Goal: Learn about a topic

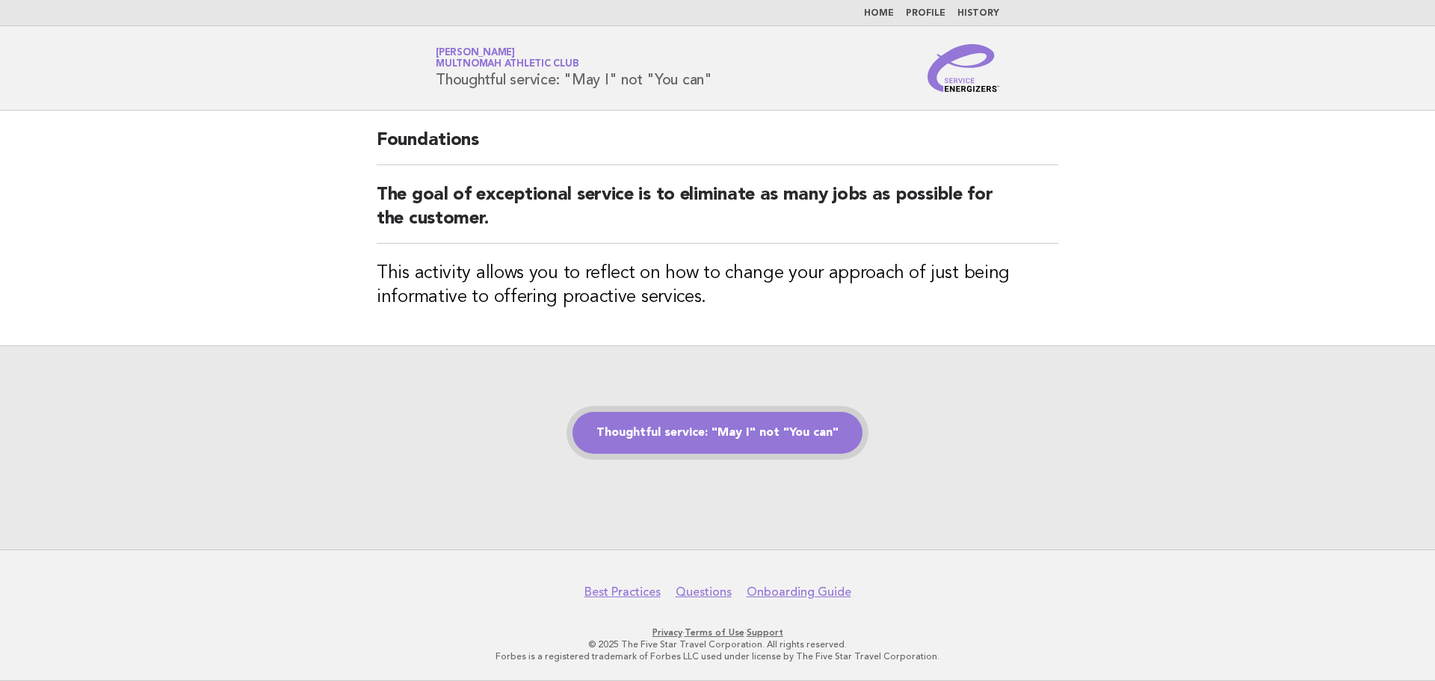
click at [728, 431] on link "Thoughtful service: "May I" not "You can"" at bounding box center [717, 433] width 290 height 42
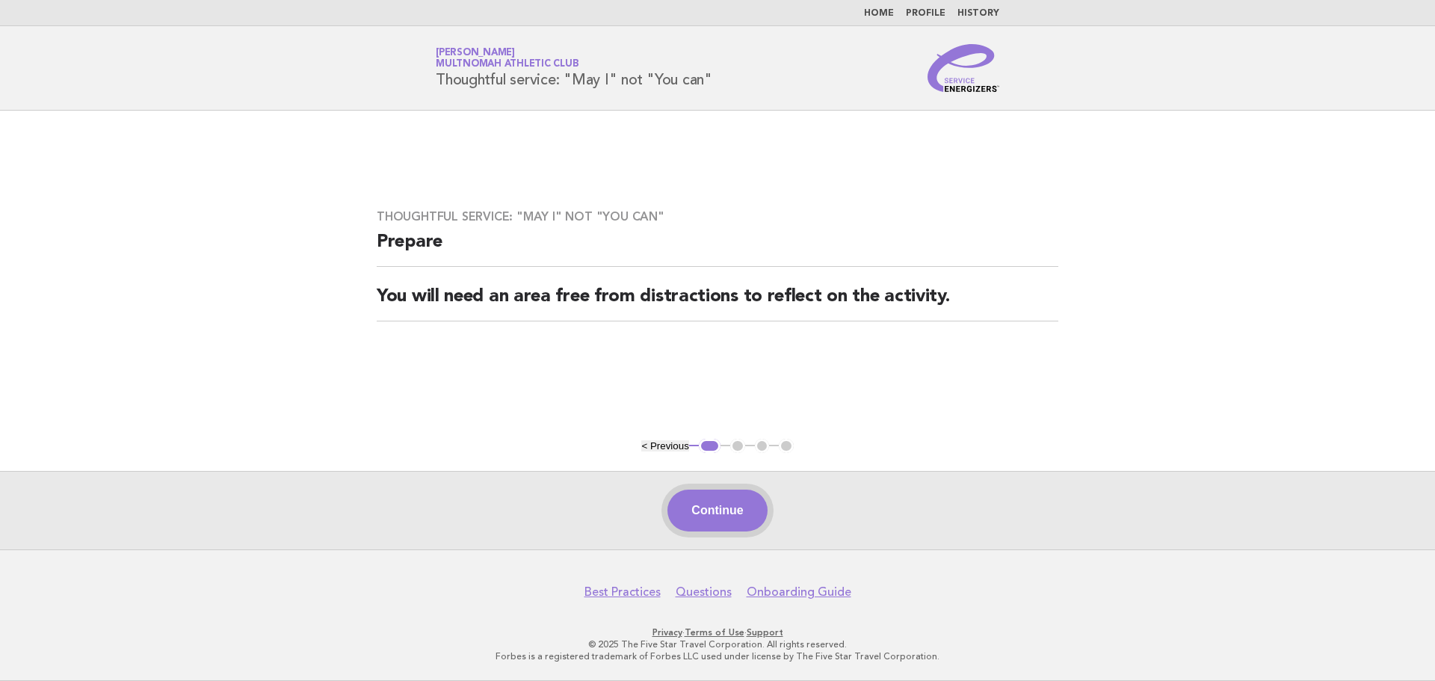
click at [715, 506] on button "Continue" at bounding box center [716, 511] width 99 height 42
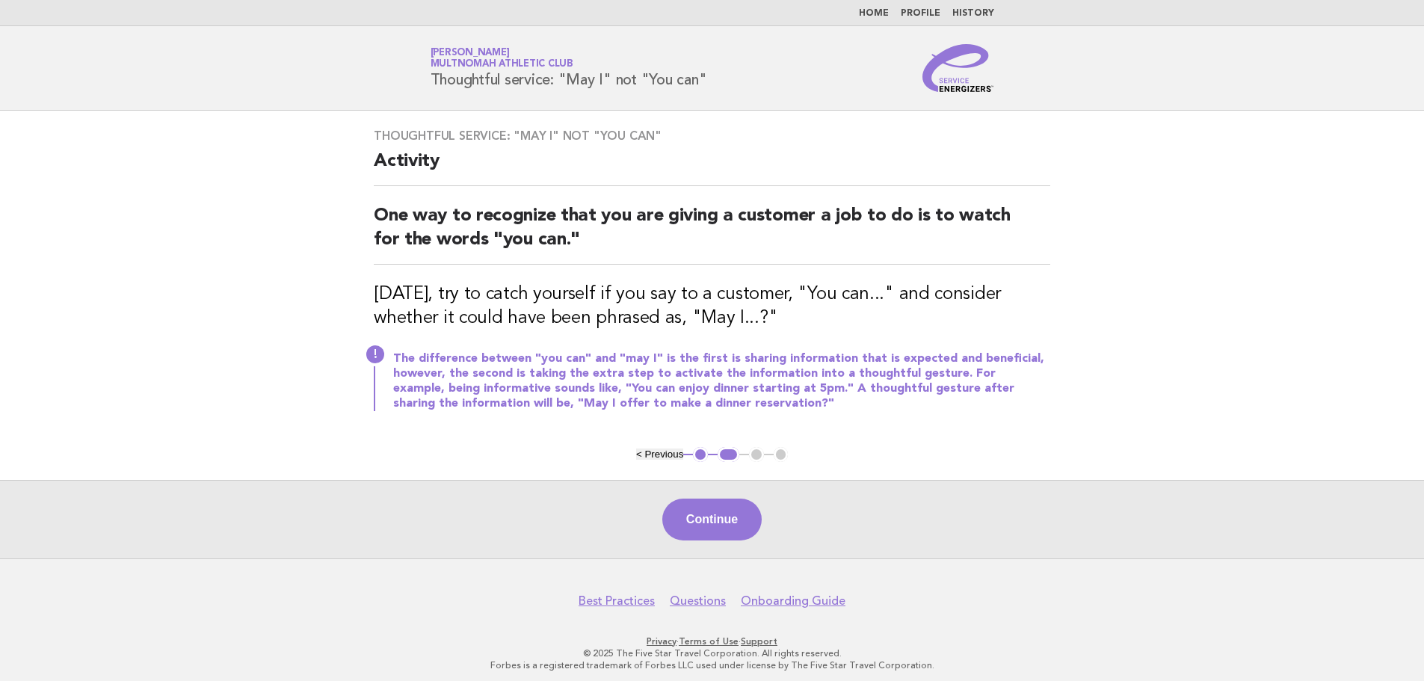
click at [719, 515] on button "Continue" at bounding box center [711, 519] width 99 height 42
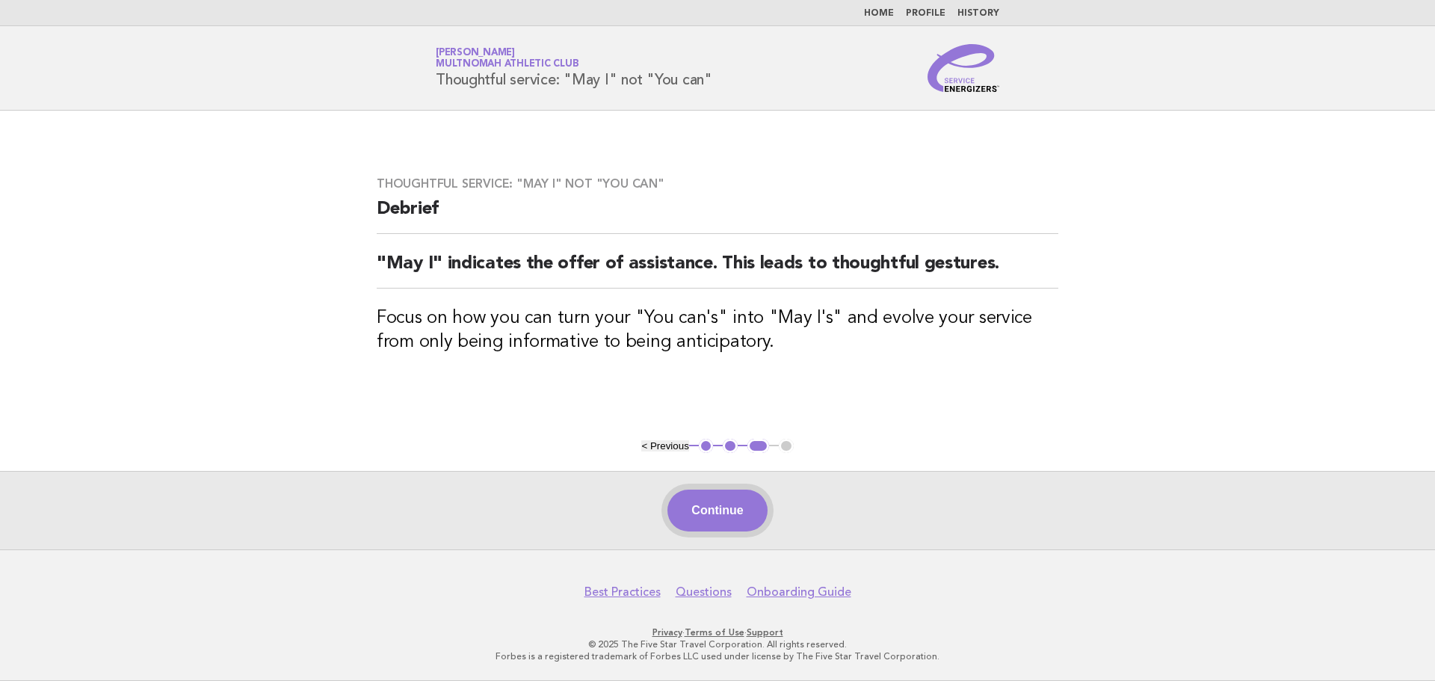
click at [713, 519] on button "Continue" at bounding box center [716, 511] width 99 height 42
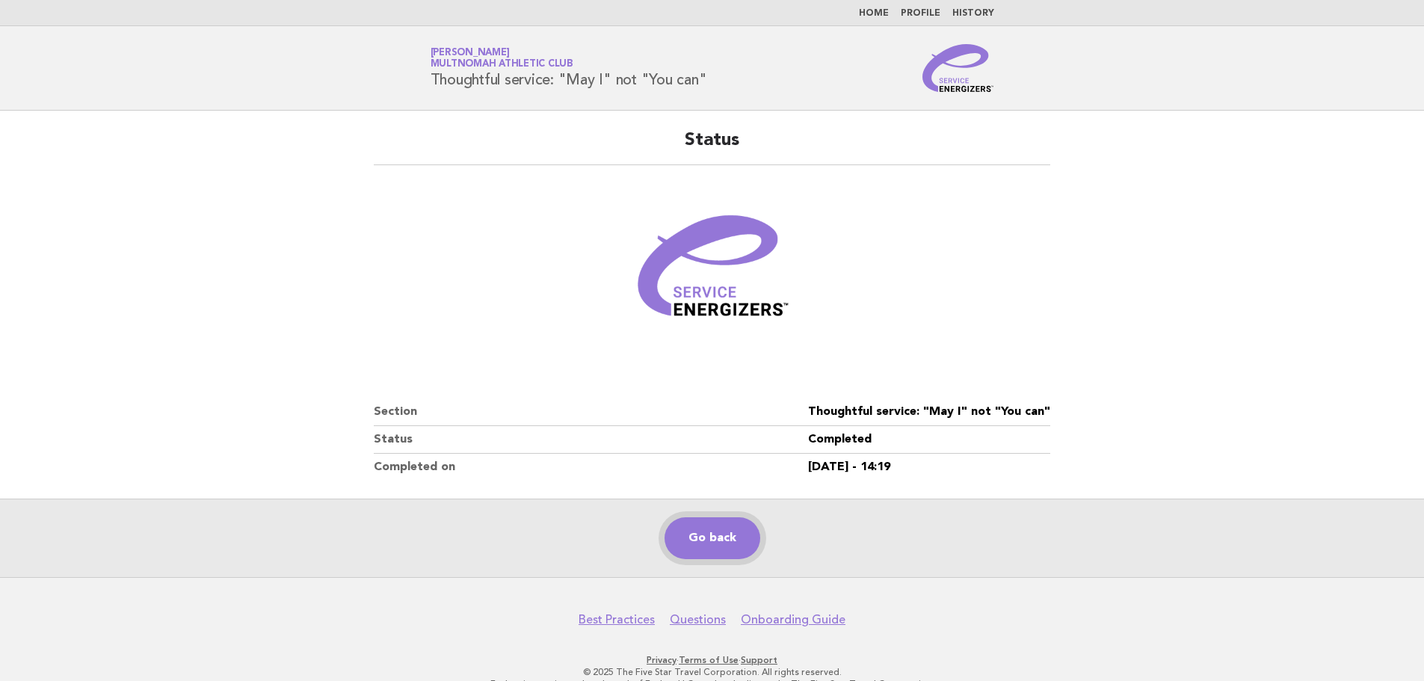
click at [700, 530] on link "Go back" at bounding box center [712, 538] width 96 height 42
